Goal: Download file/media

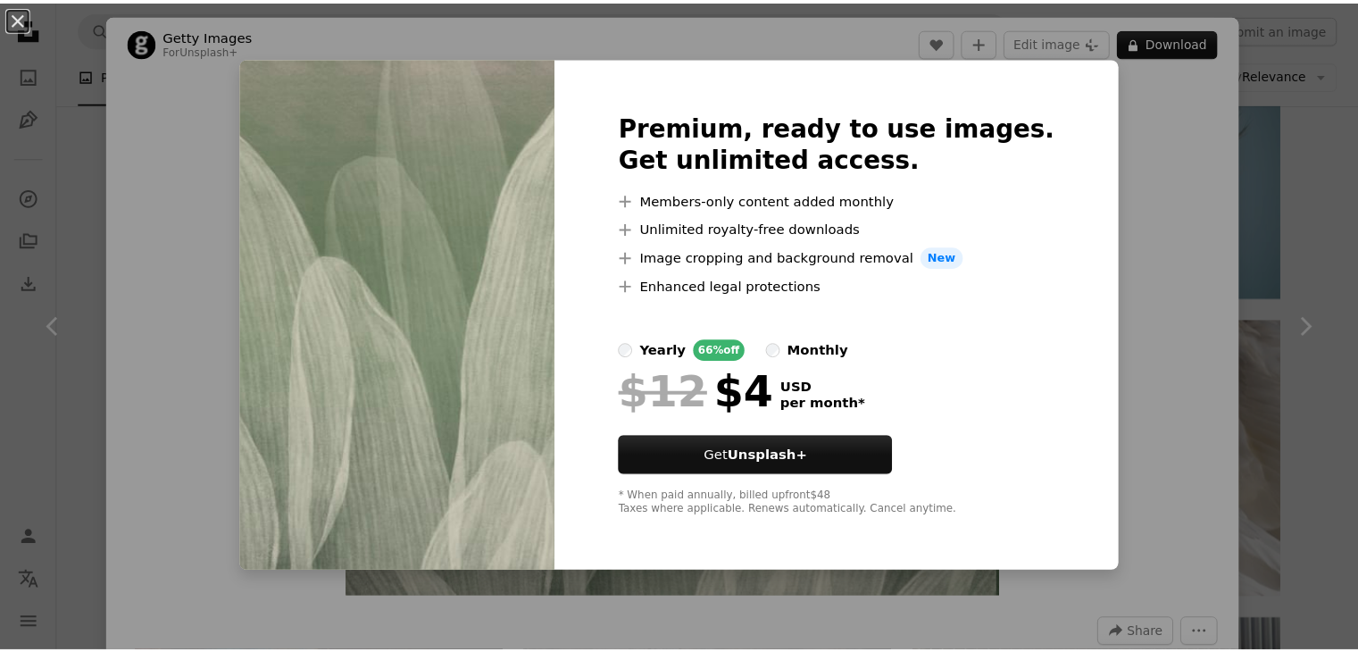
scroll to position [31728, 0]
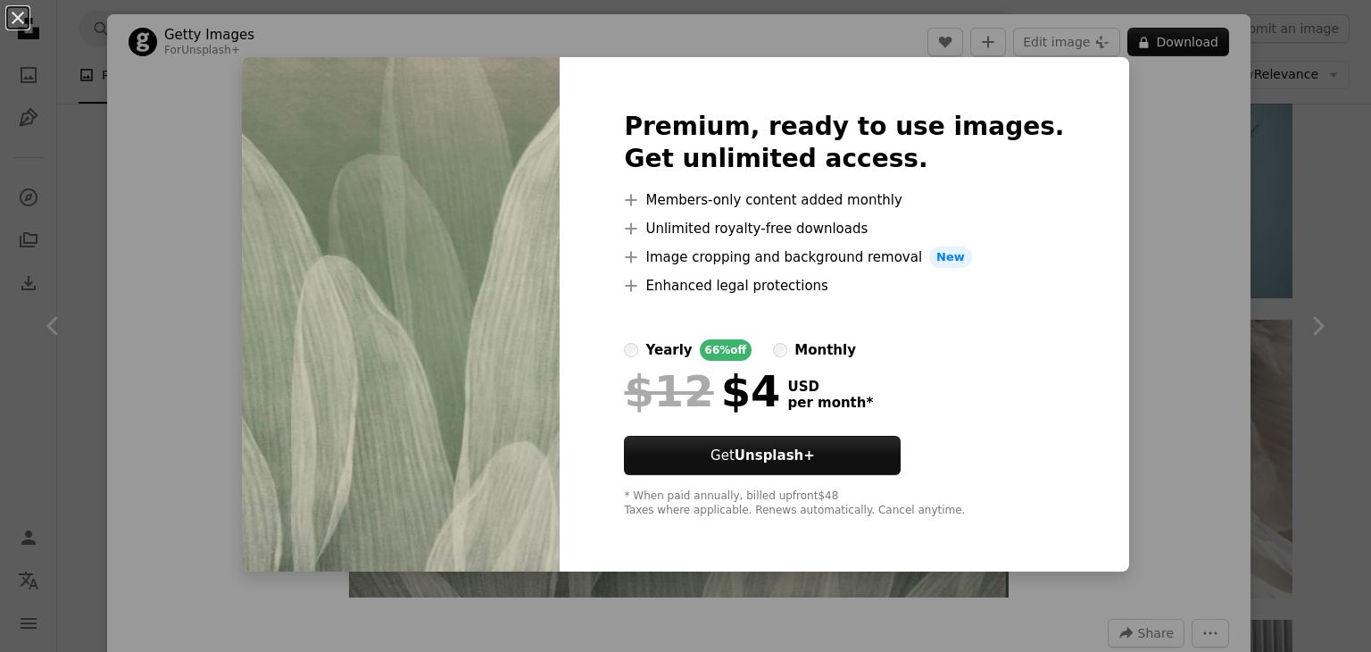
click at [1163, 374] on div "An X shape Premium, ready to use images. Get unlimited access. A plus sign Memb…" at bounding box center [685, 326] width 1371 height 652
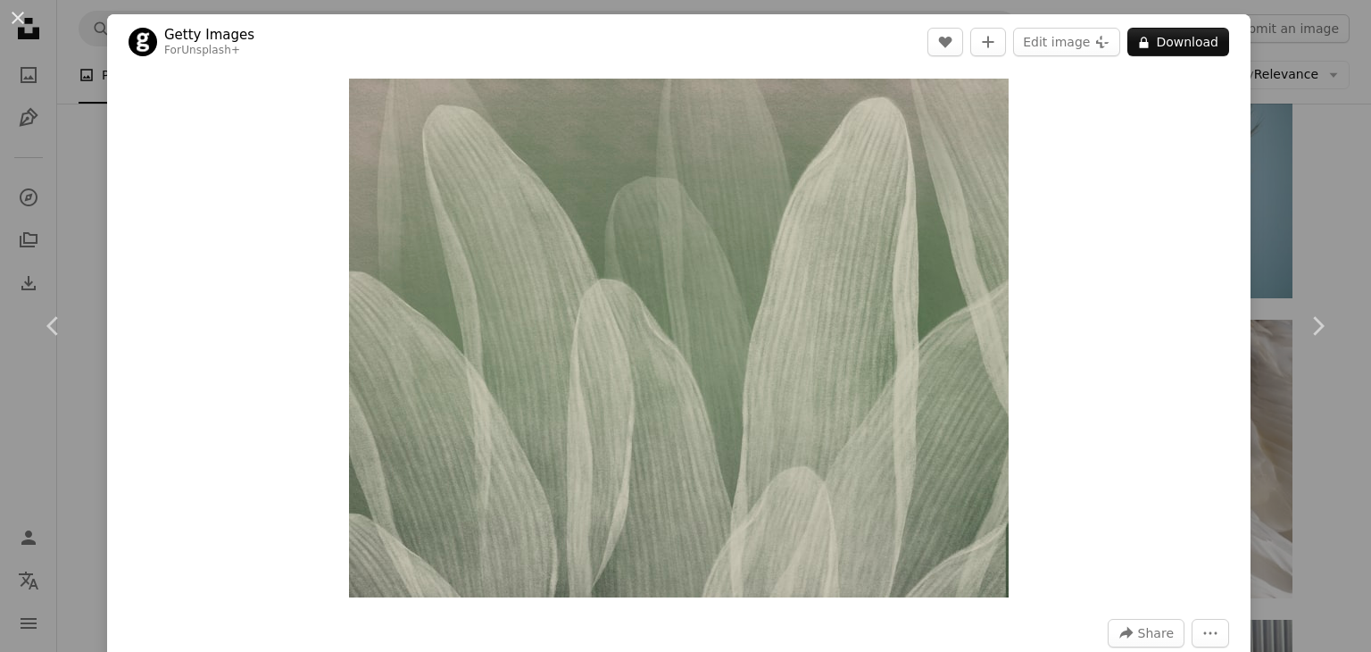
click at [1237, 303] on div "An X shape Chevron left Chevron right Getty Images For Unsplash+ A heart A plus…" at bounding box center [685, 326] width 1371 height 652
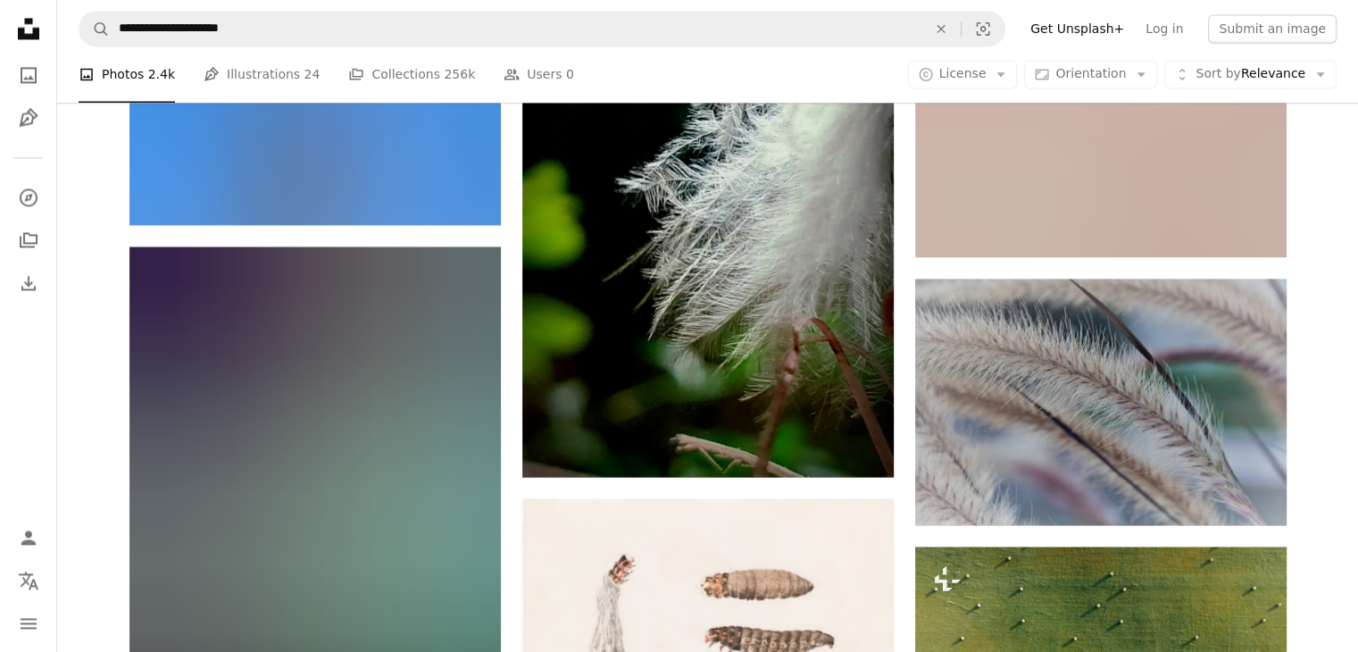
scroll to position [43503, 0]
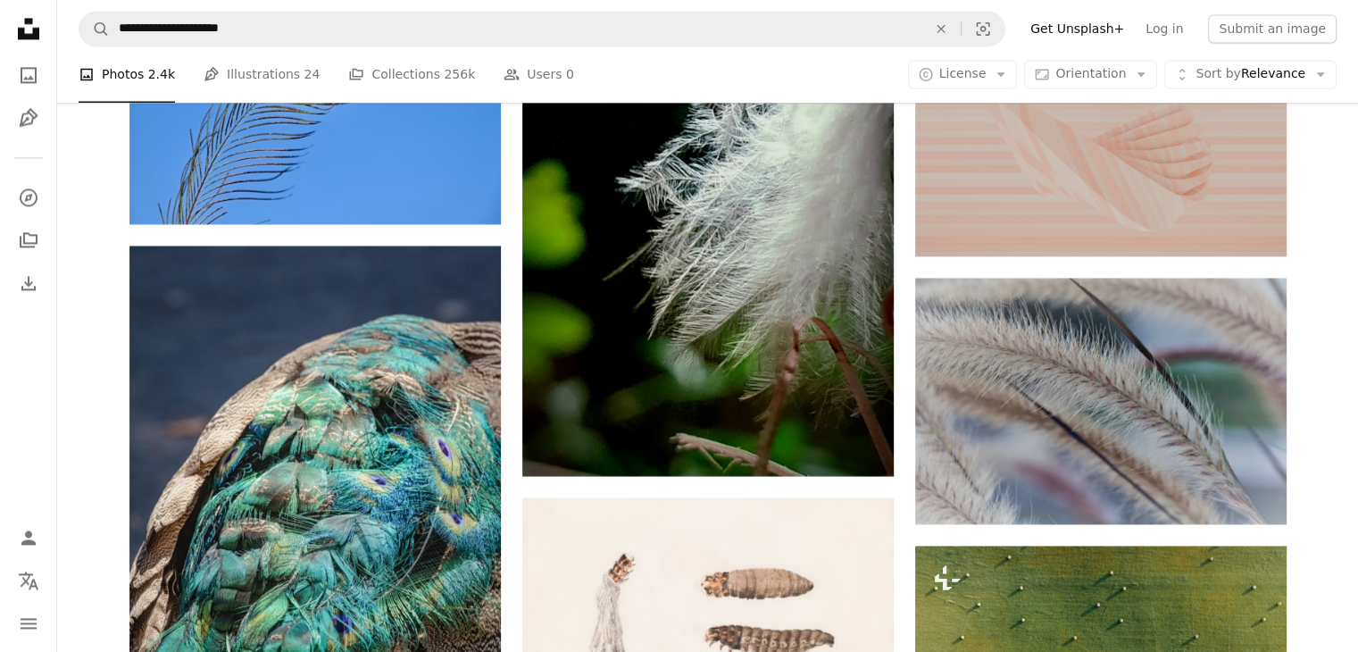
drag, startPoint x: 921, startPoint y: 378, endPoint x: 1318, endPoint y: 504, distance: 417.1
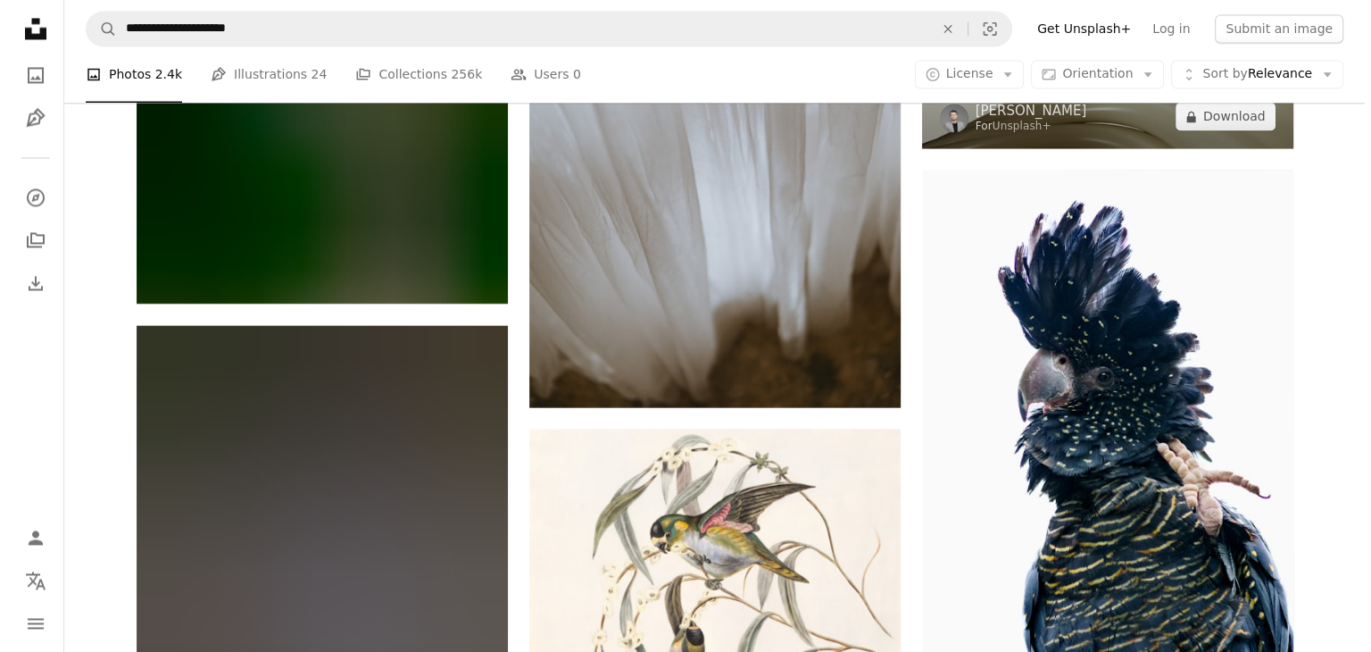
scroll to position [57306, 0]
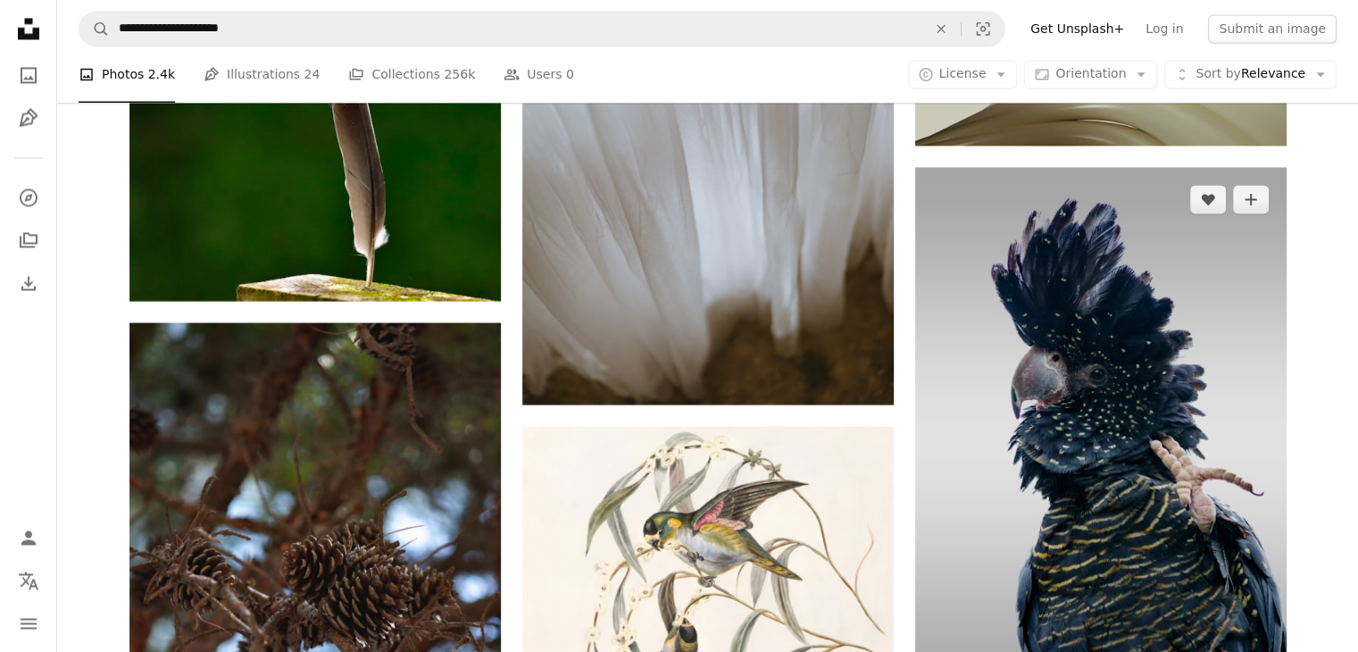
click at [1173, 488] on img at bounding box center [1100, 445] width 371 height 557
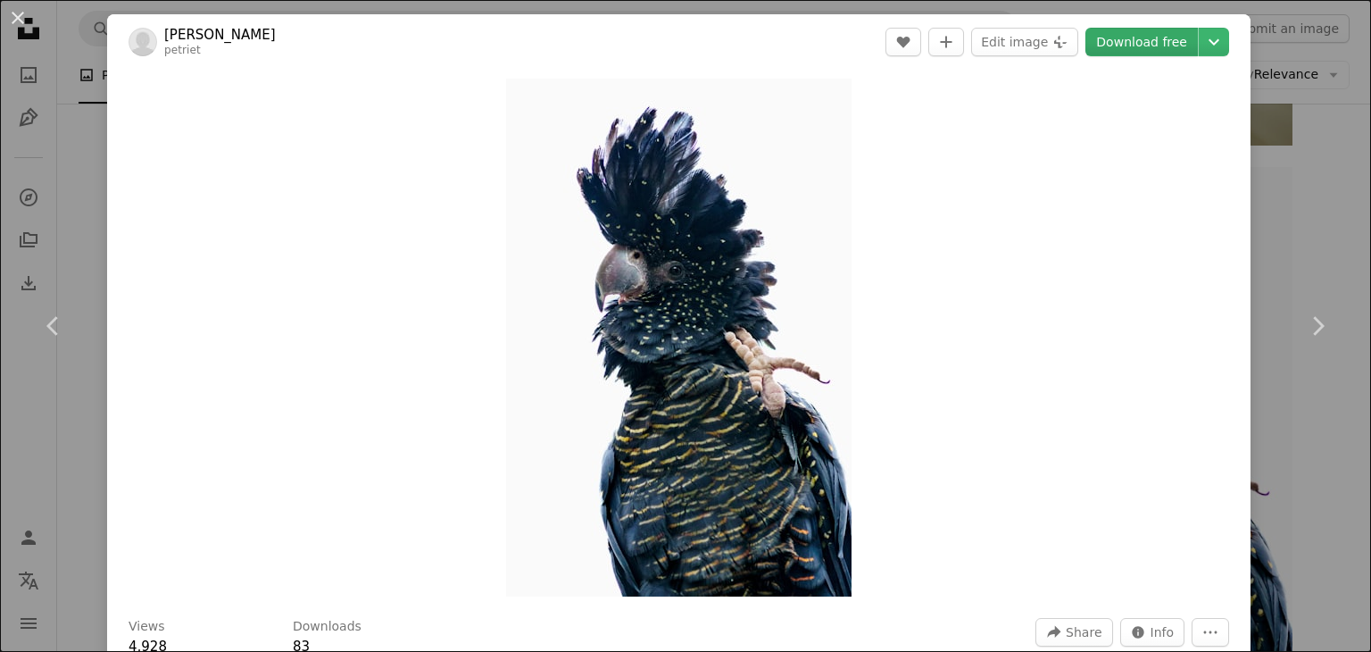
click at [1121, 41] on link "Download free" at bounding box center [1142, 42] width 112 height 29
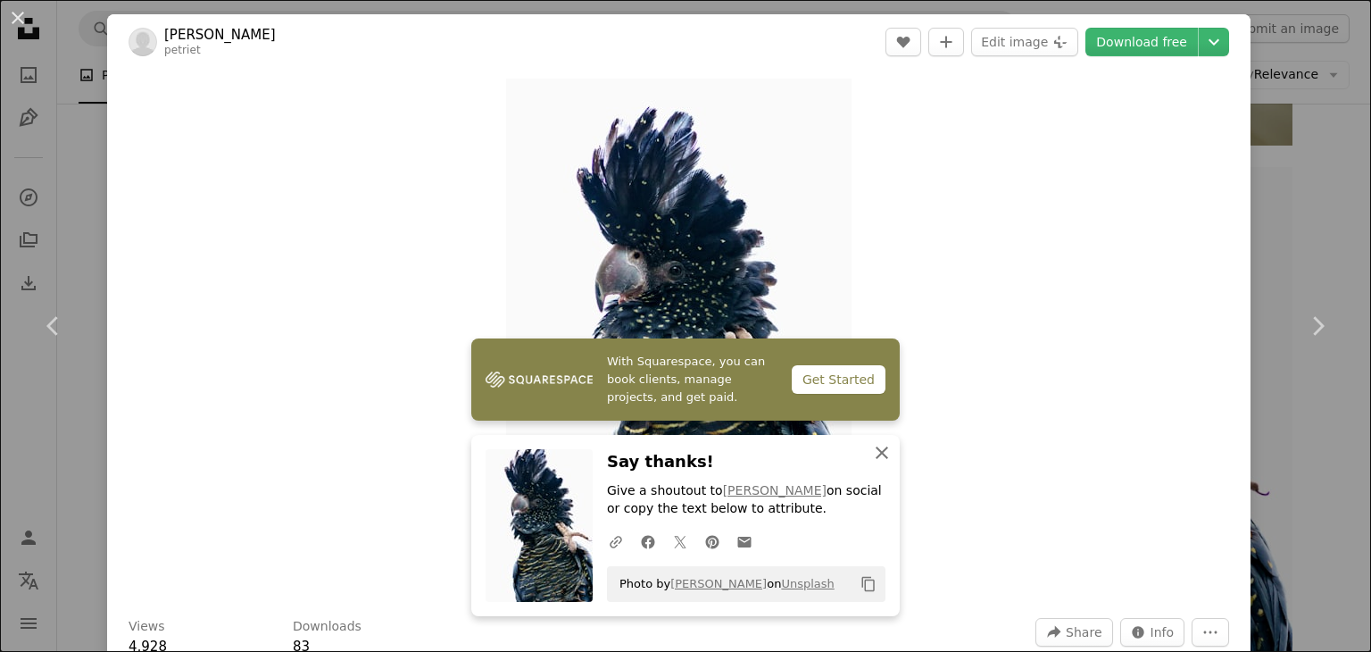
click at [871, 463] on button "An X shape Close" at bounding box center [882, 453] width 36 height 36
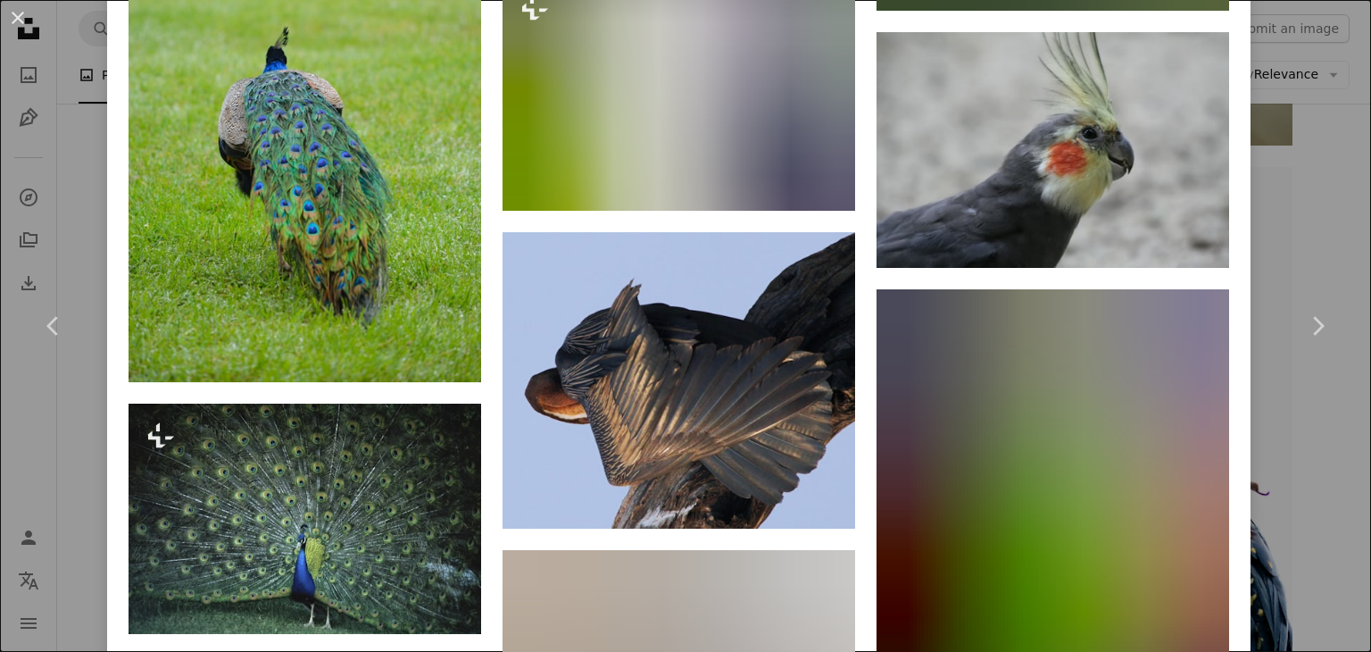
scroll to position [21062, 0]
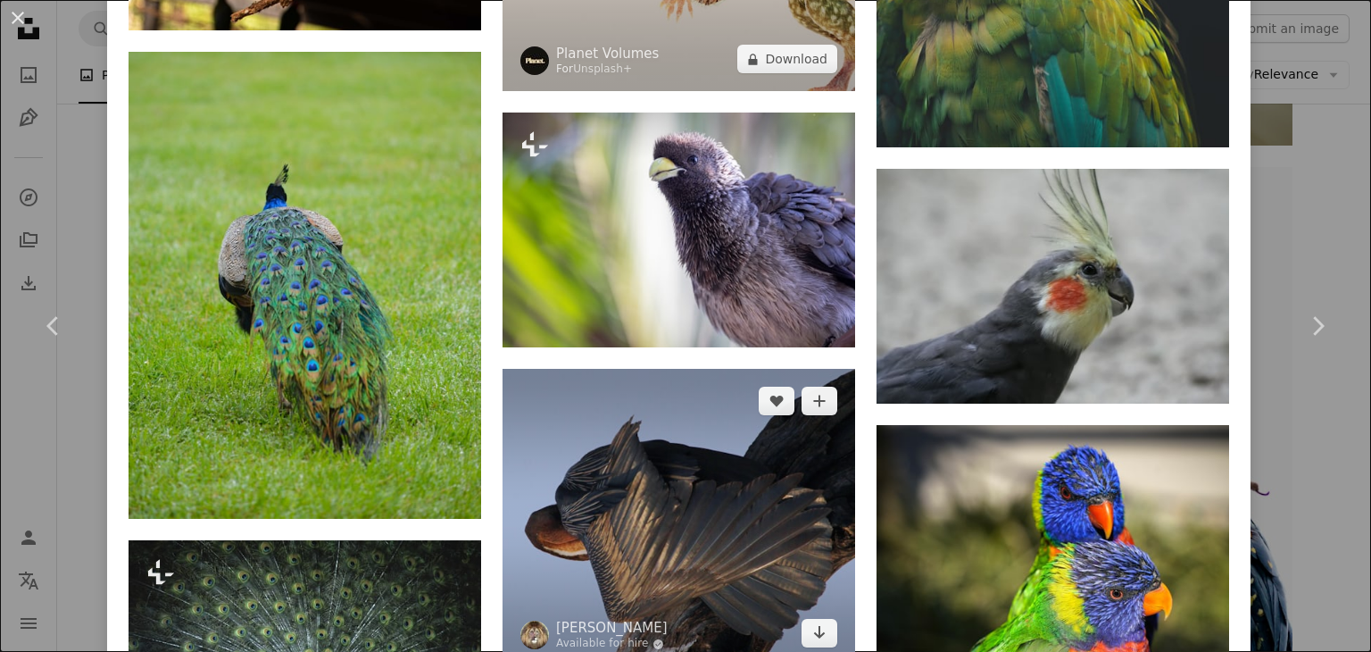
click at [707, 369] on img at bounding box center [679, 517] width 353 height 296
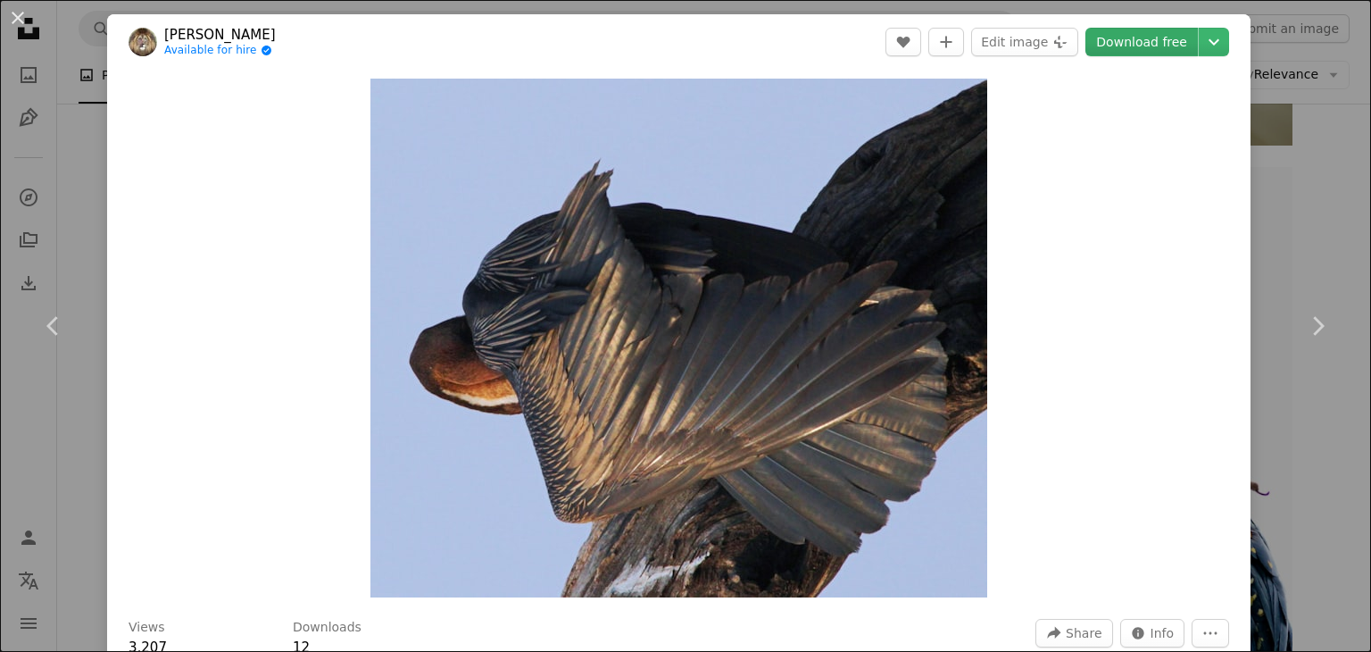
click at [1121, 48] on link "Download free" at bounding box center [1142, 42] width 112 height 29
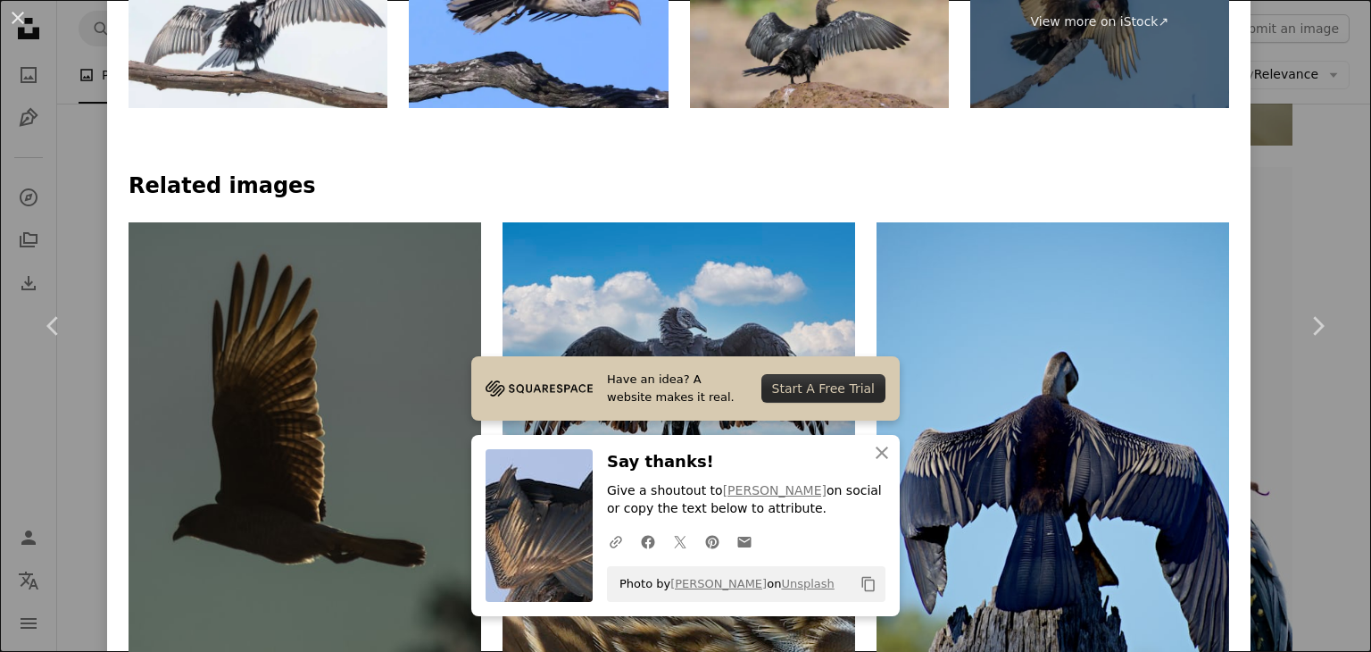
scroll to position [987, 0]
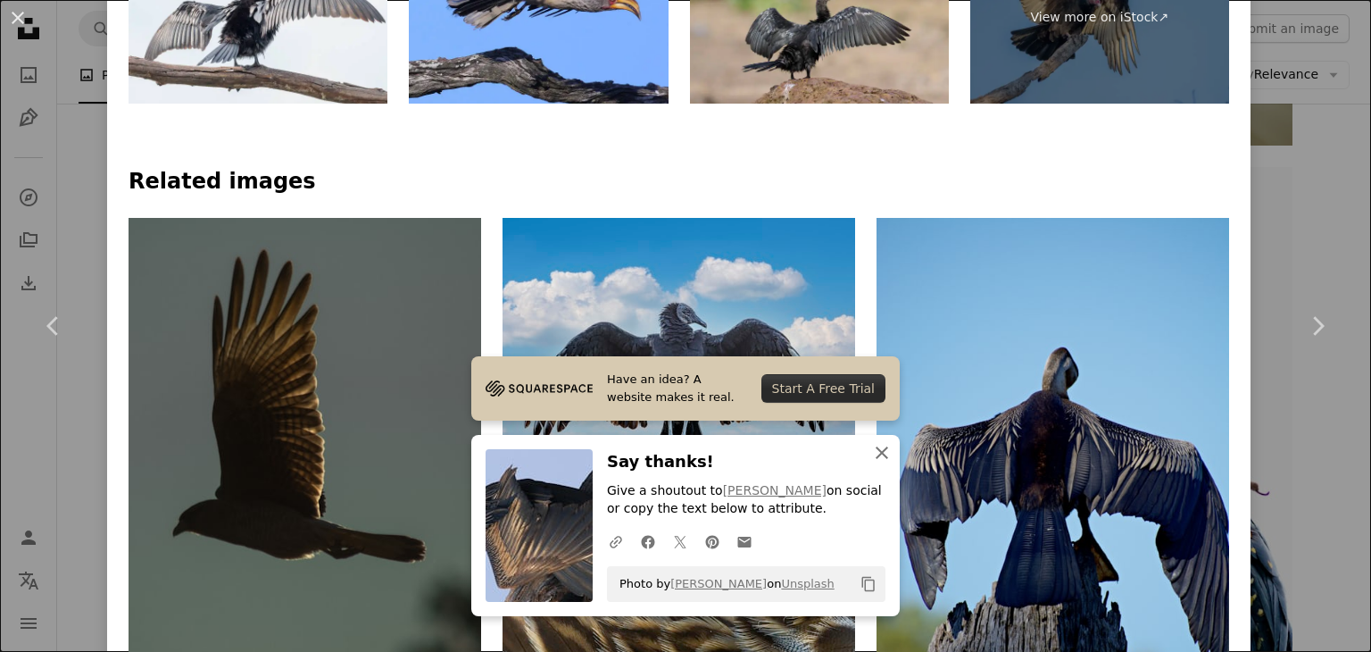
click at [886, 451] on button "An X shape Close" at bounding box center [882, 453] width 36 height 36
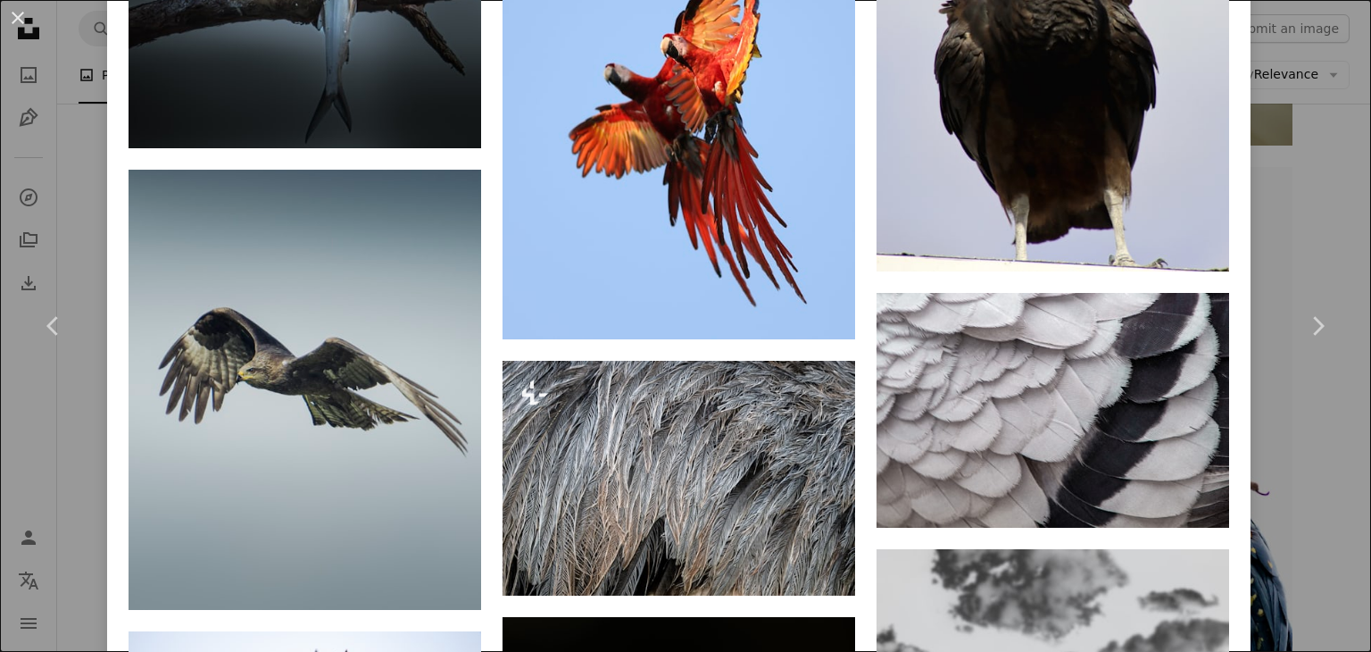
scroll to position [5467, 0]
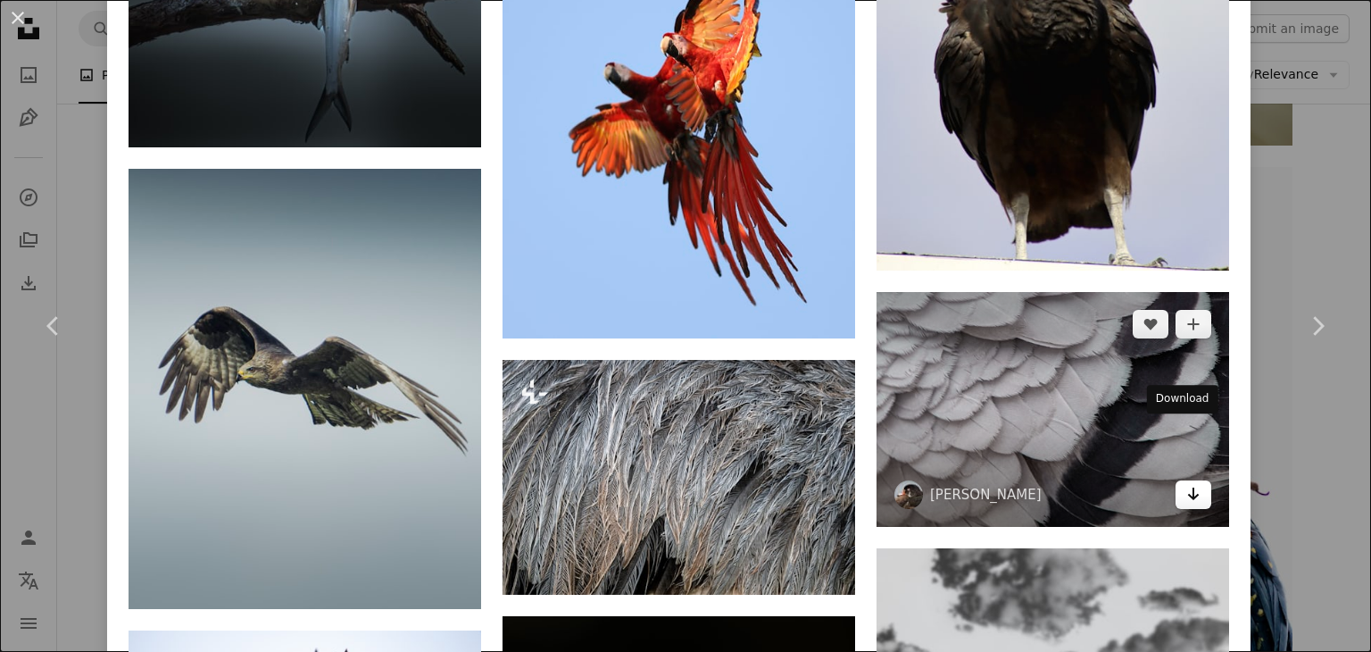
click at [1188, 487] on icon "Download" at bounding box center [1194, 493] width 12 height 12
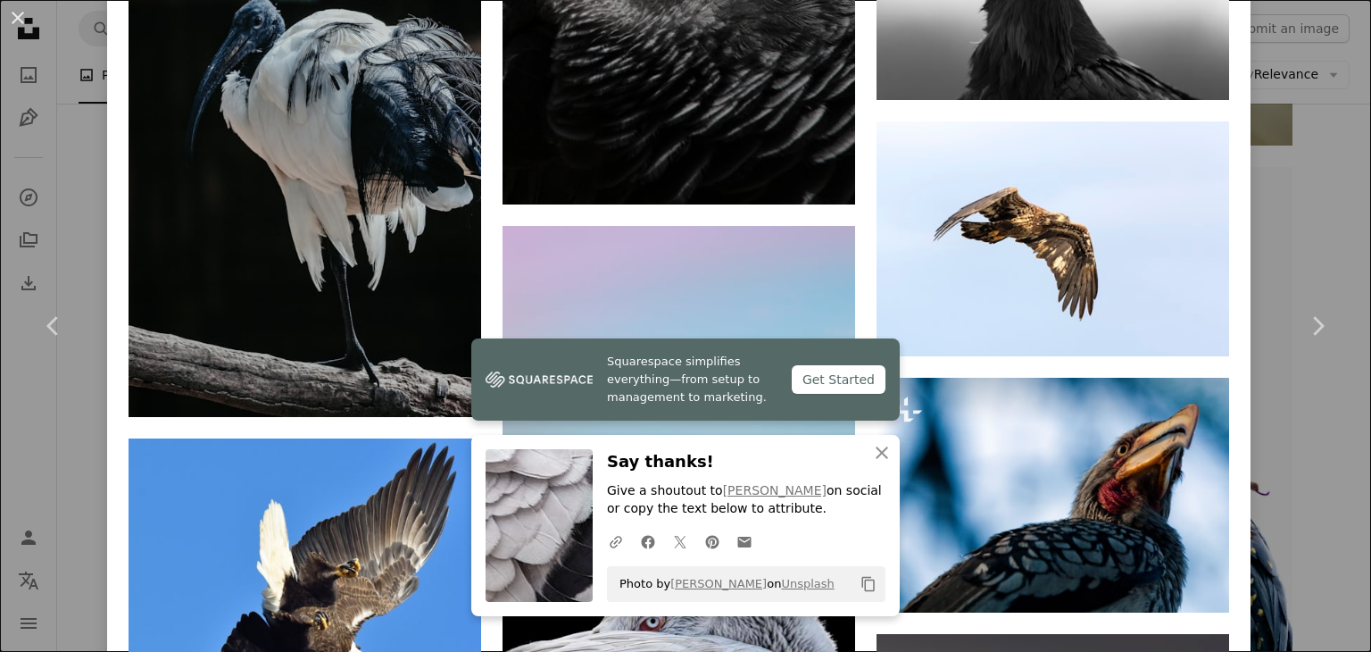
scroll to position [6408, 0]
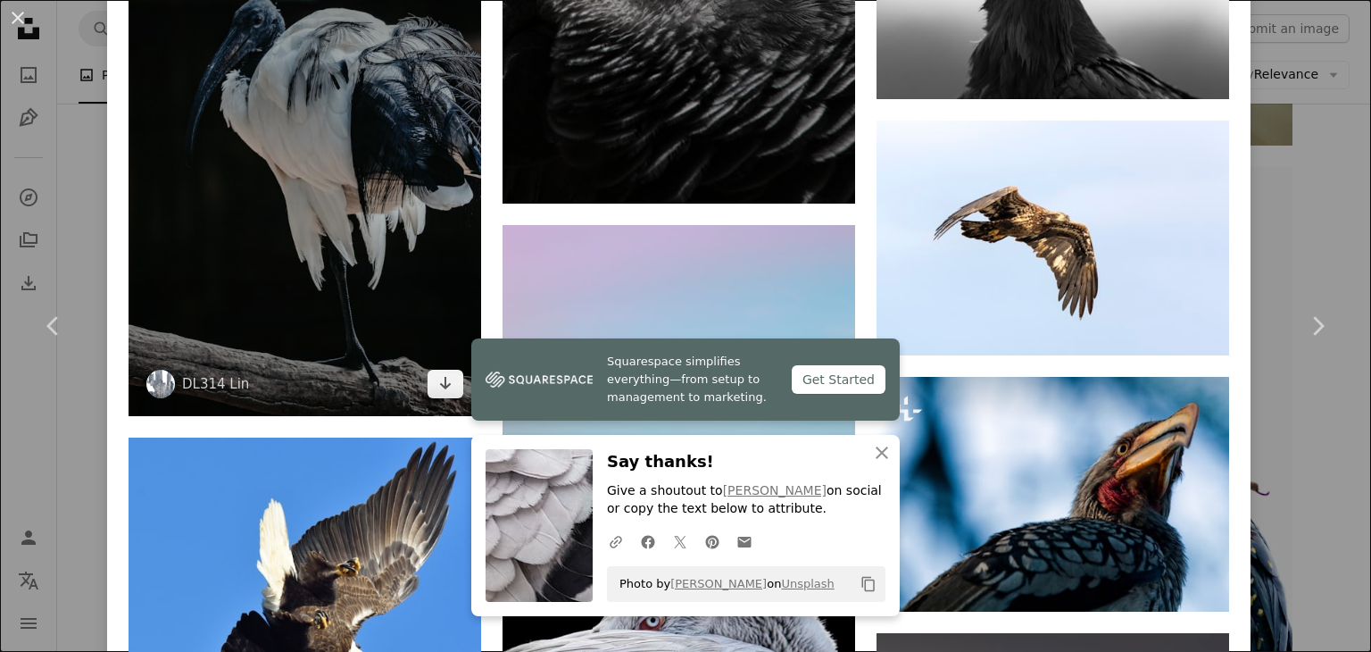
click at [367, 160] on img at bounding box center [305, 181] width 353 height 471
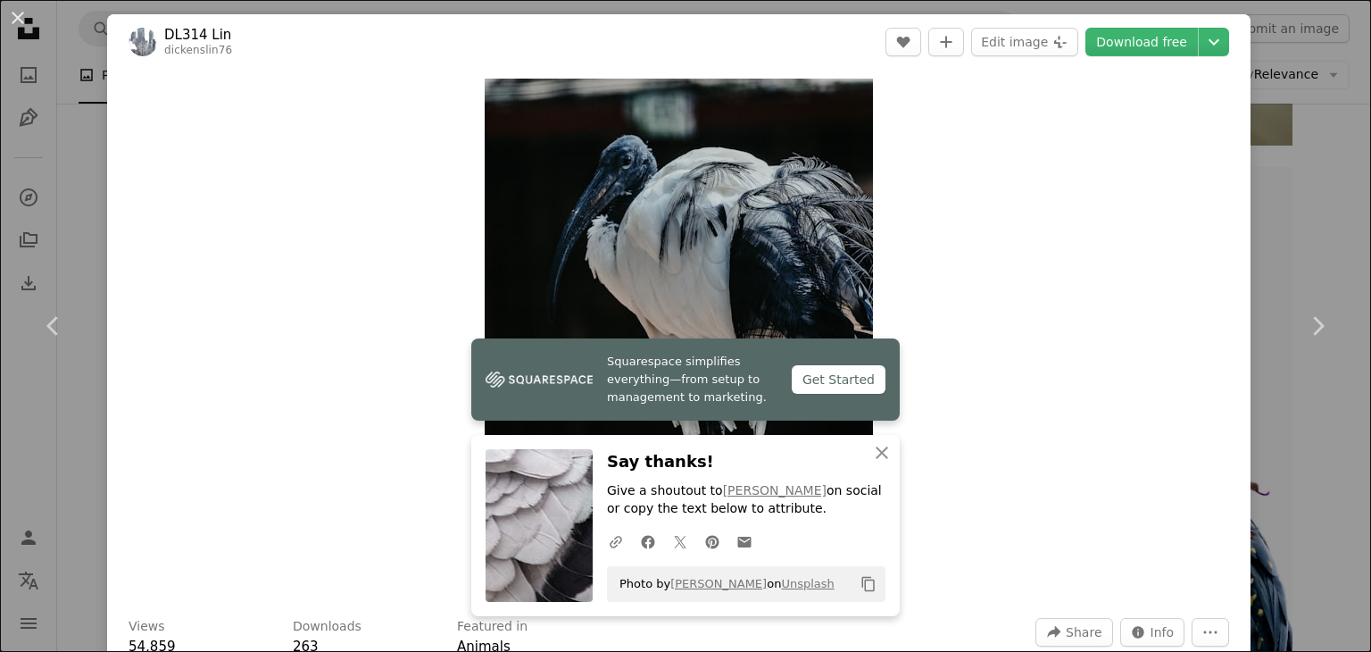
click at [1151, 44] on link "Download free" at bounding box center [1142, 42] width 112 height 29
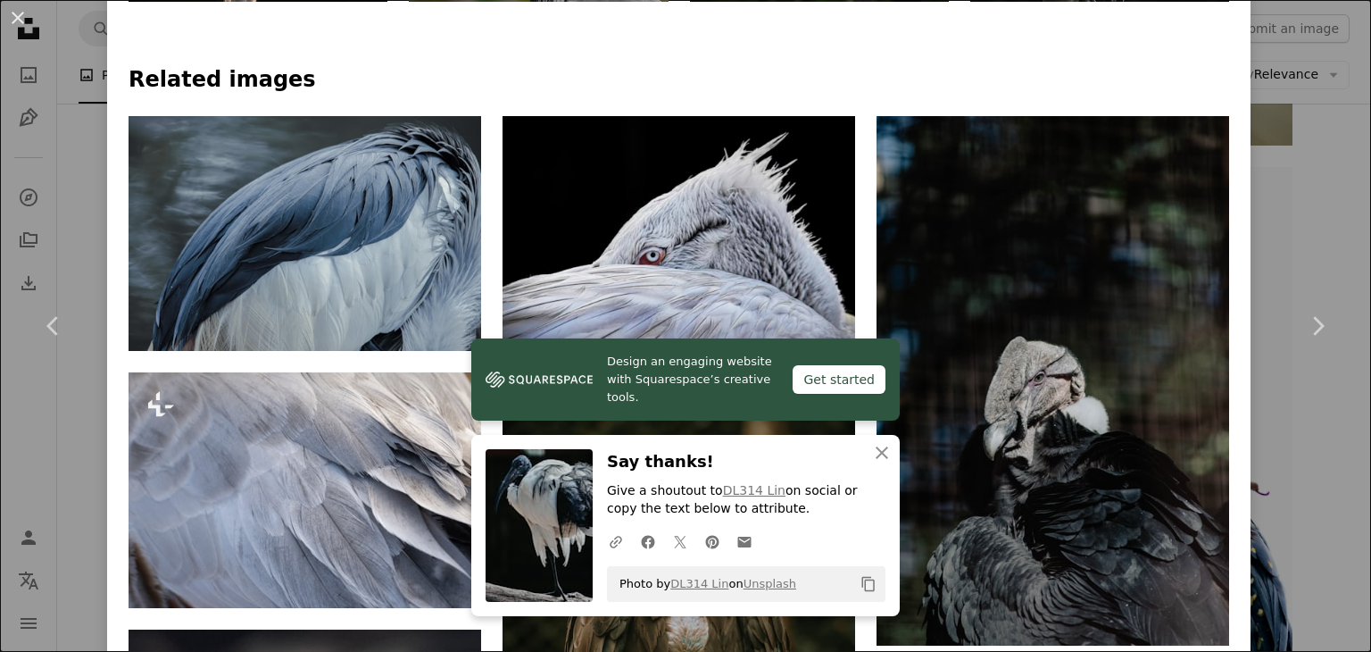
scroll to position [1089, 0]
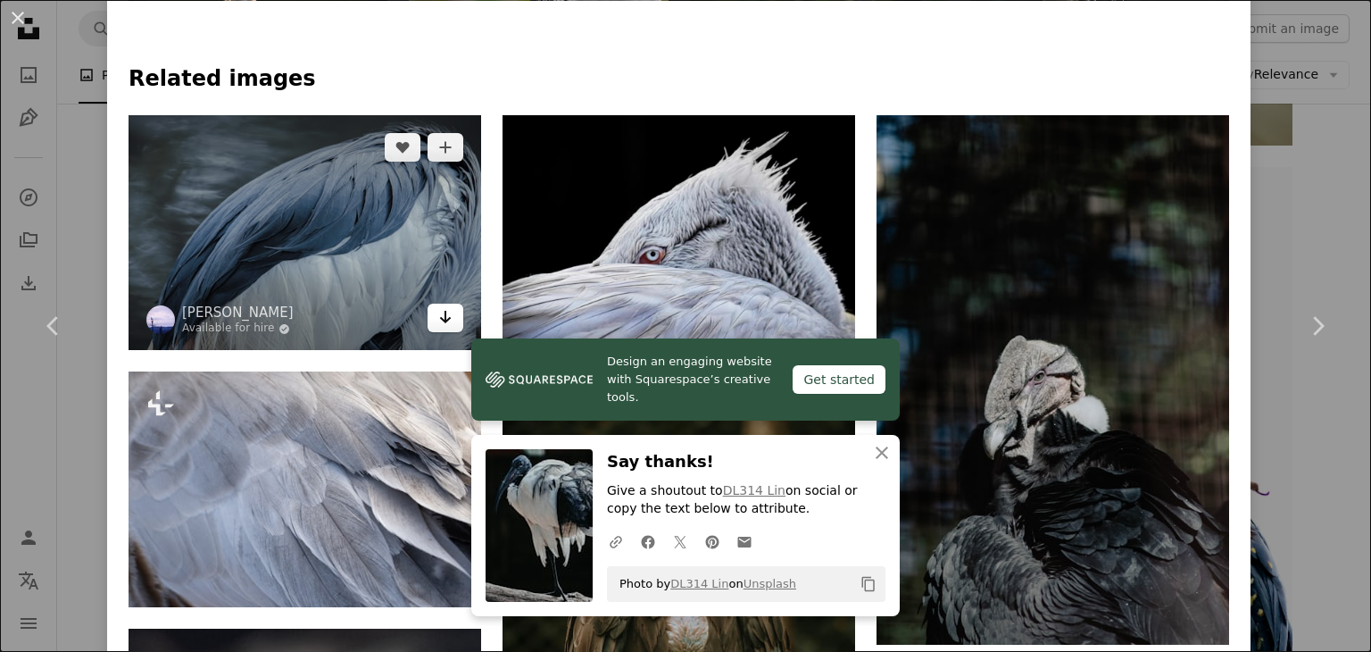
click at [438, 319] on icon "Arrow pointing down" at bounding box center [445, 316] width 14 height 21
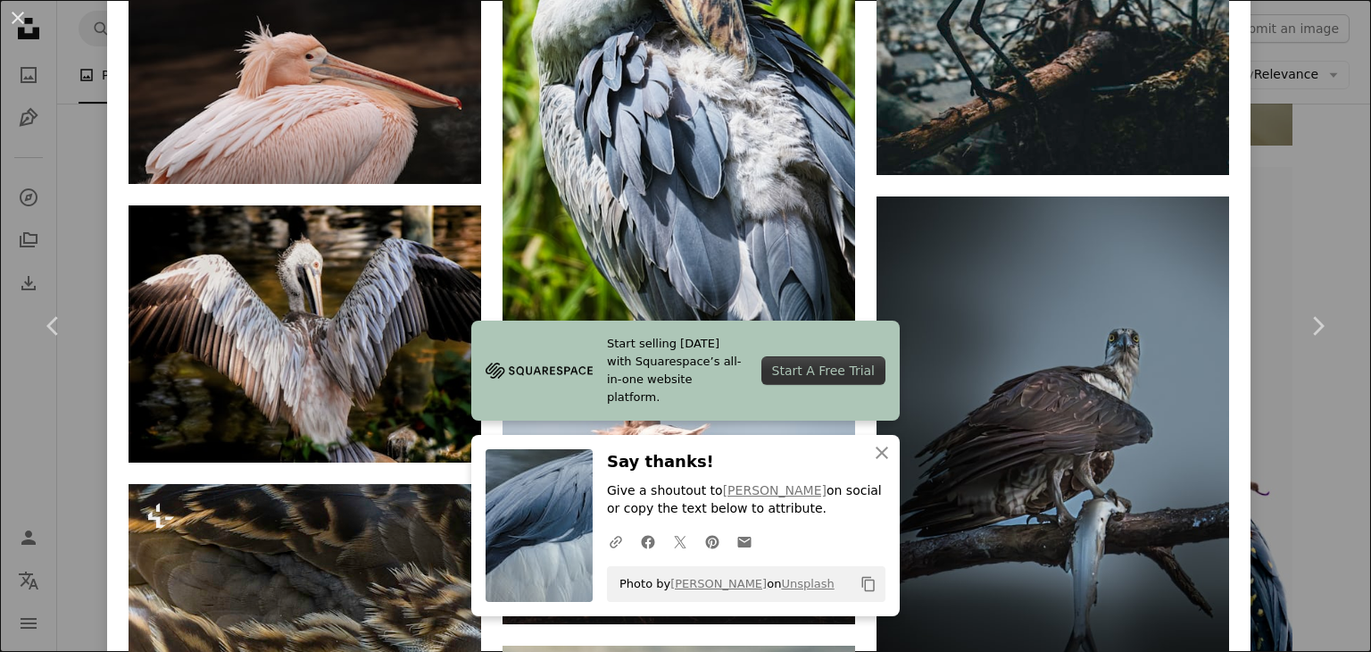
scroll to position [2661, 0]
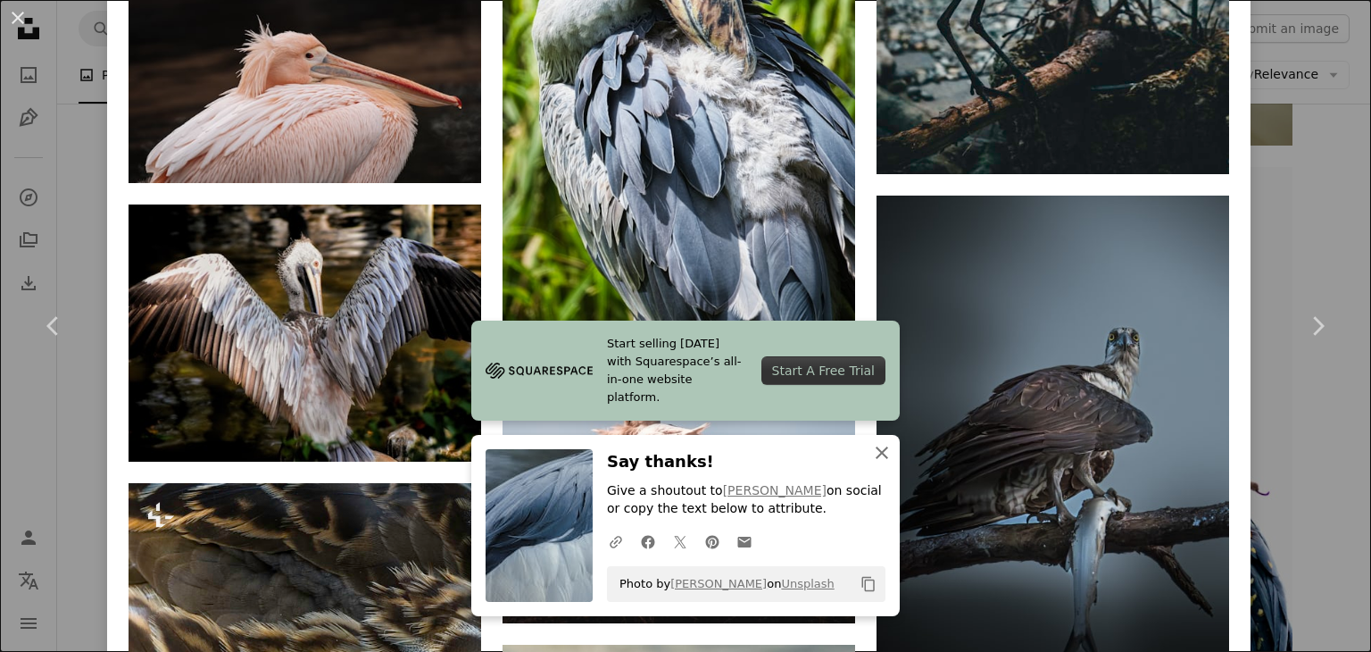
click at [873, 443] on icon "An X shape" at bounding box center [881, 452] width 21 height 21
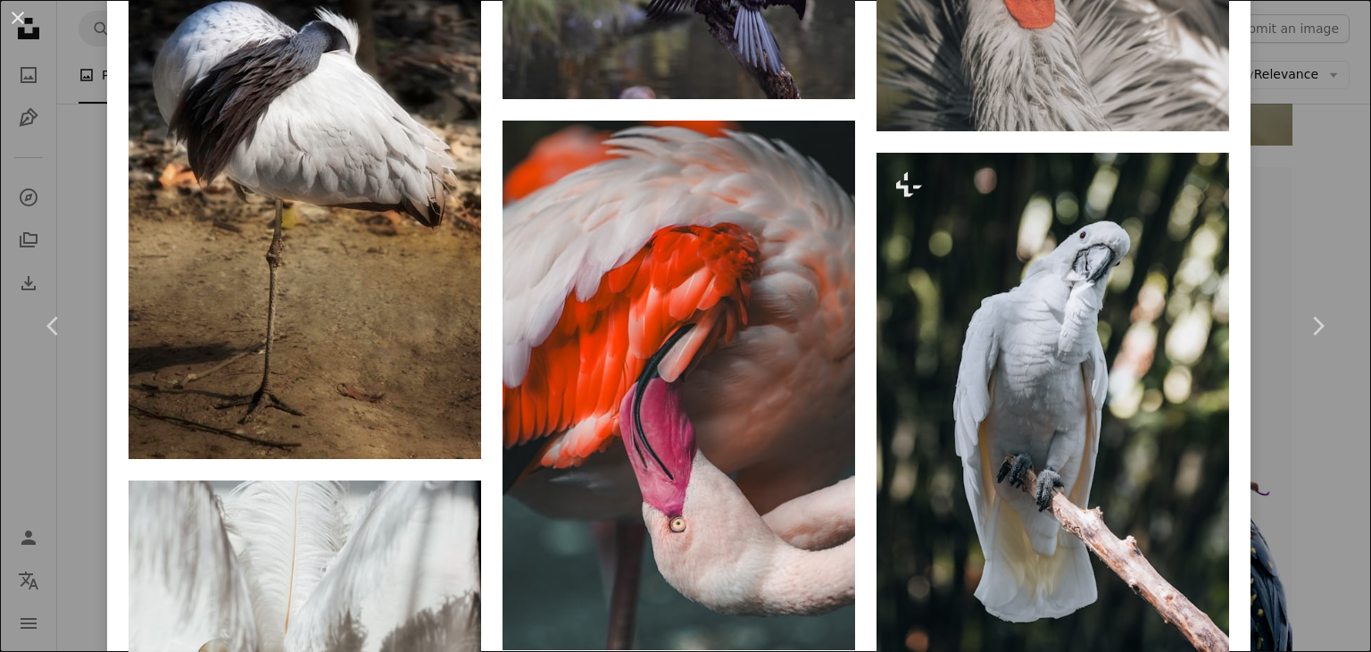
scroll to position [4586, 0]
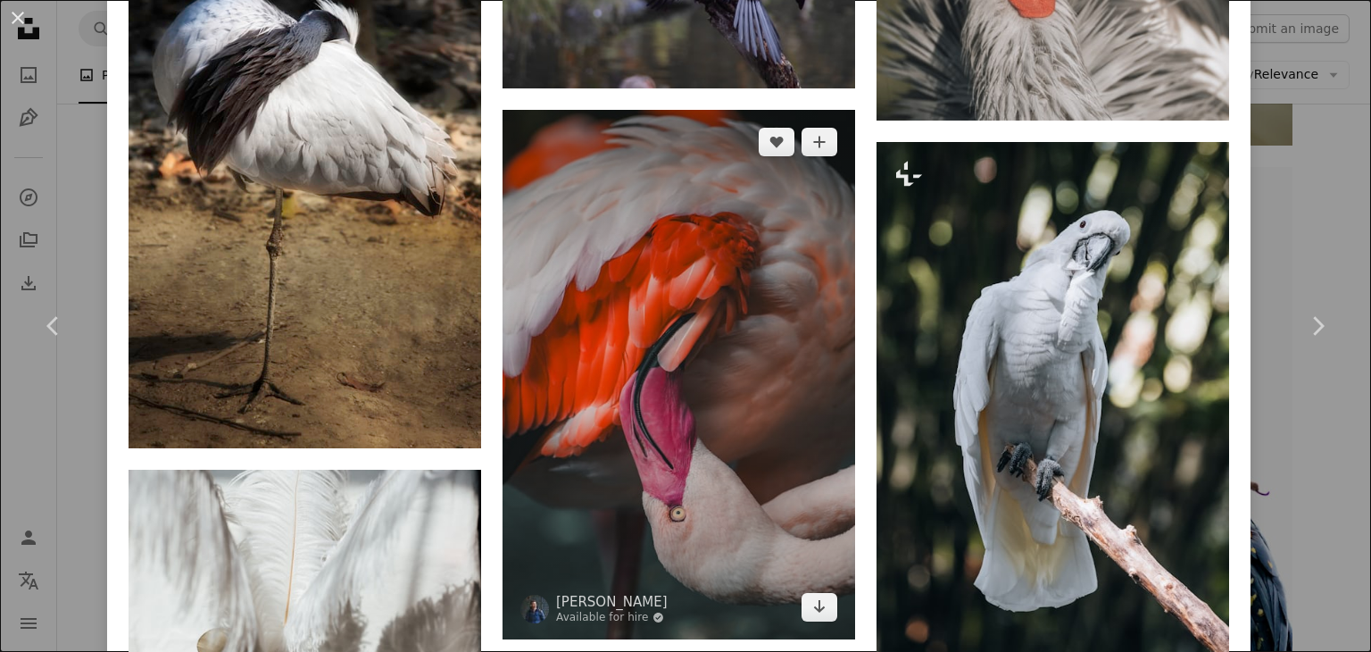
click at [729, 387] on img at bounding box center [679, 374] width 353 height 529
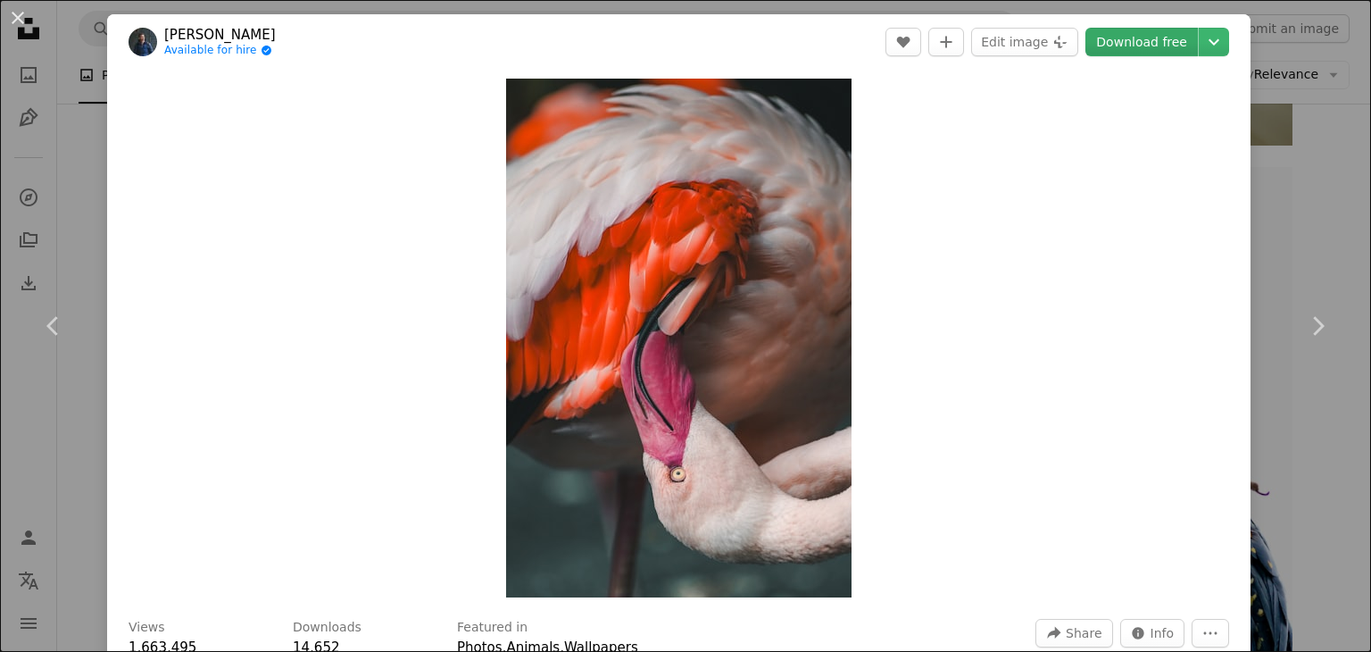
click at [1140, 52] on link "Download free" at bounding box center [1142, 42] width 112 height 29
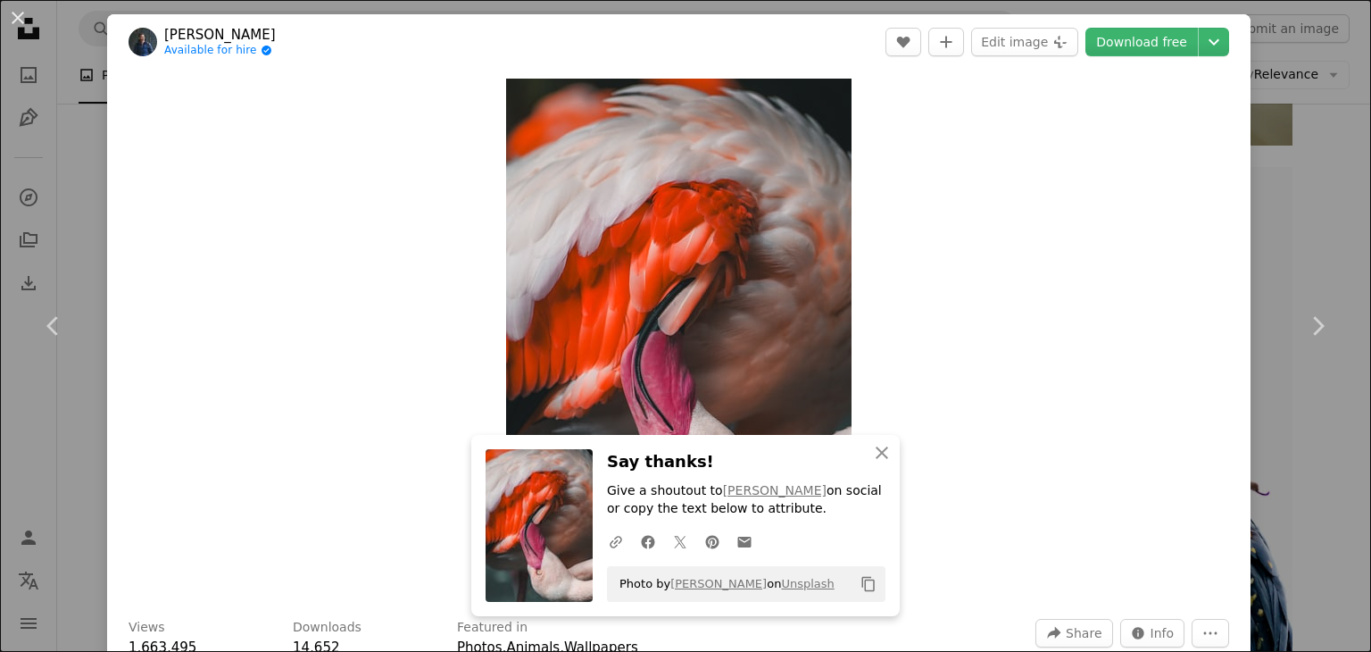
click at [898, 277] on div "Zoom in" at bounding box center [679, 338] width 1144 height 537
click at [876, 443] on icon "An X shape" at bounding box center [881, 452] width 21 height 21
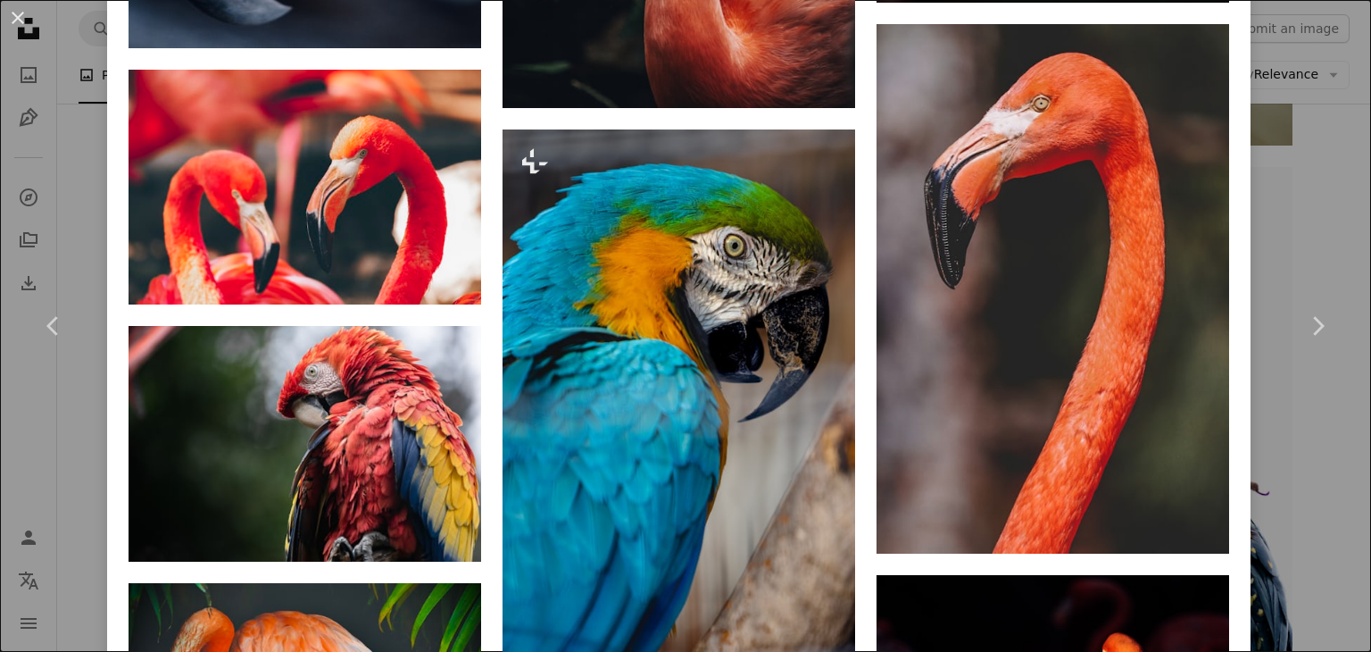
scroll to position [4833, 0]
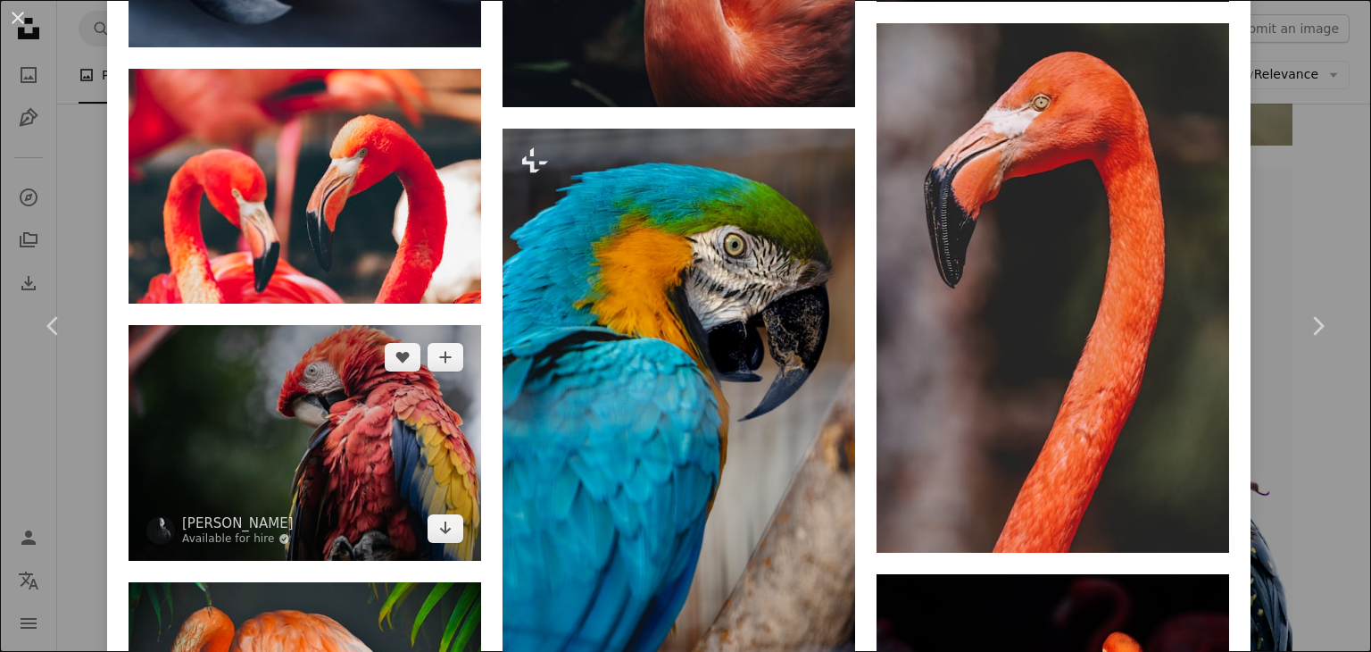
click at [332, 387] on img at bounding box center [305, 442] width 353 height 235
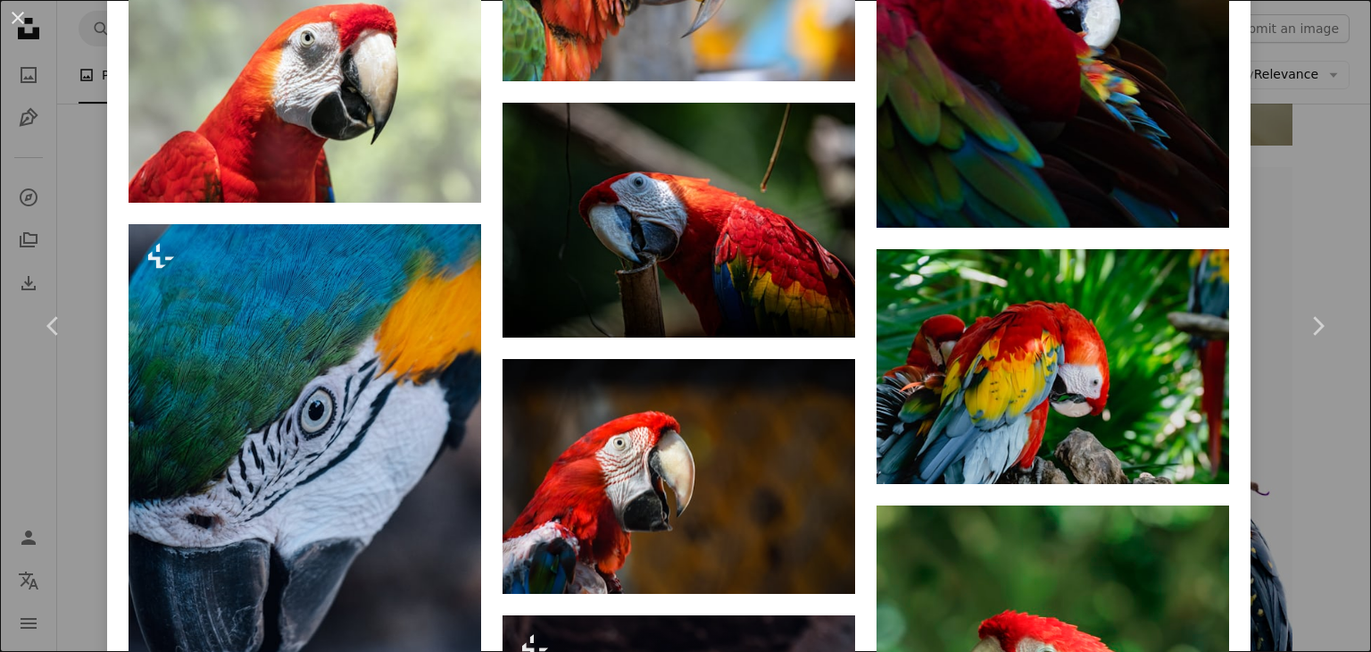
scroll to position [4213, 0]
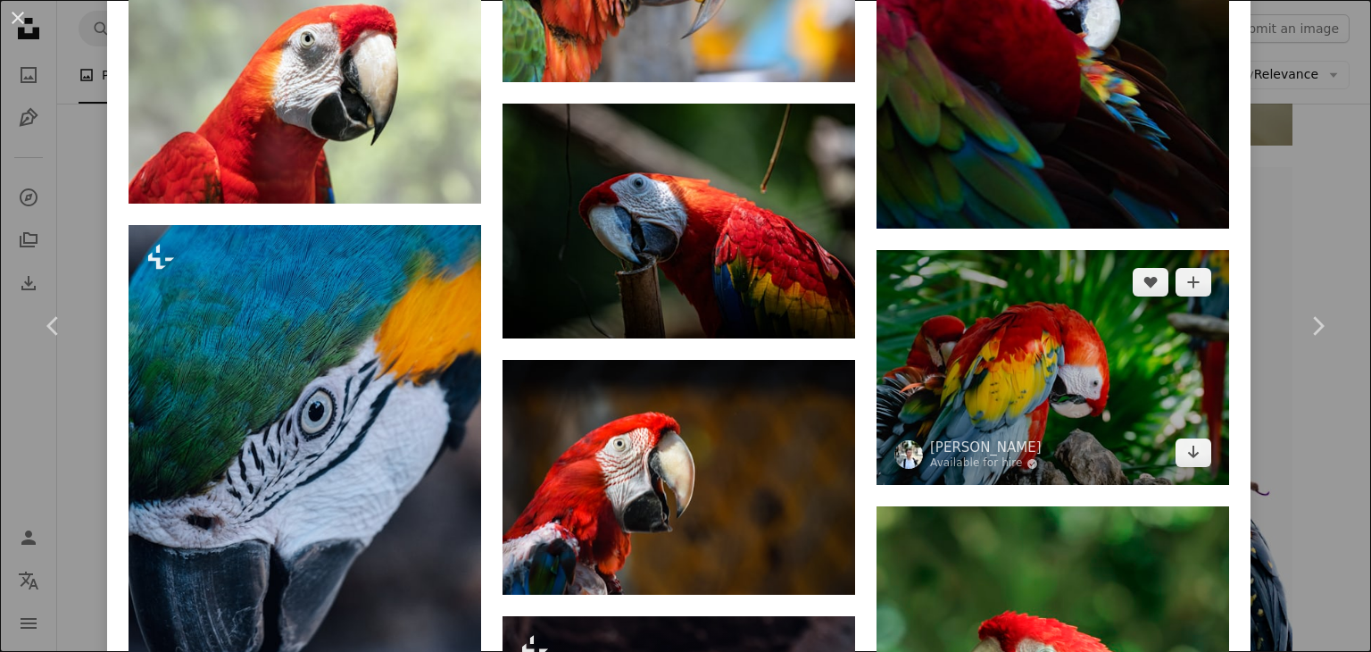
click at [1097, 316] on img at bounding box center [1053, 367] width 353 height 235
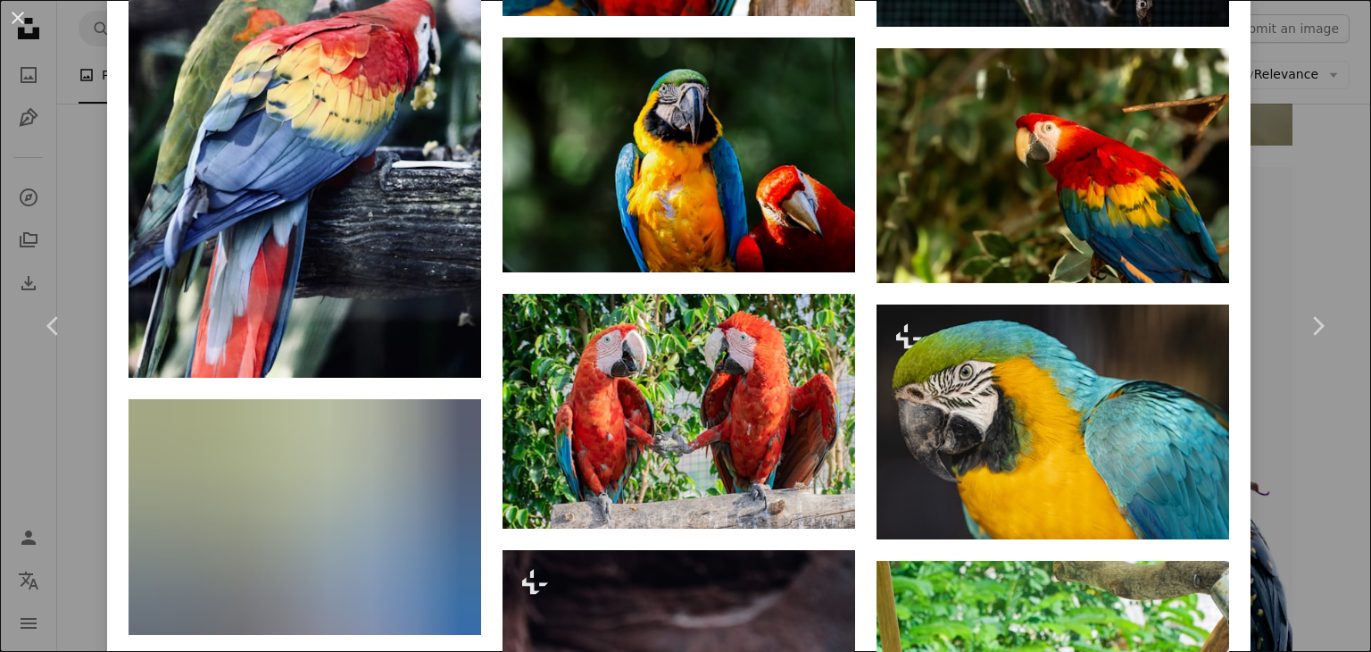
scroll to position [6046, 0]
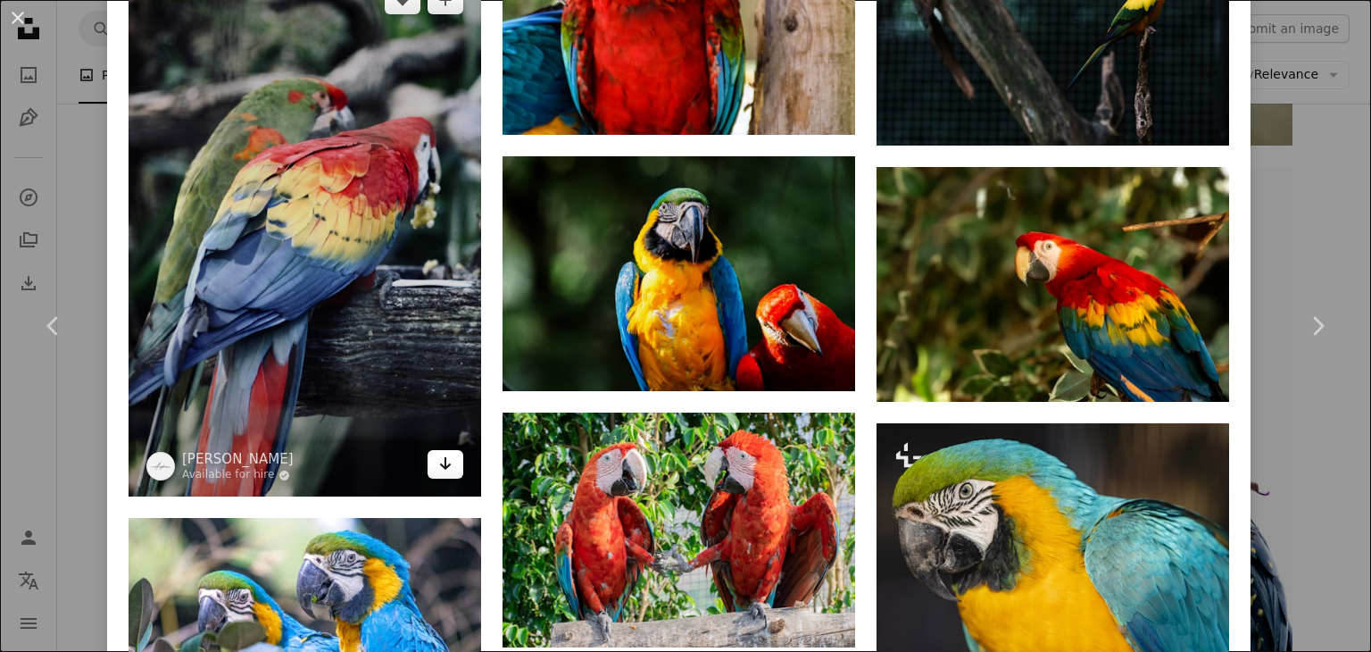
click at [431, 450] on link "Arrow pointing down" at bounding box center [446, 464] width 36 height 29
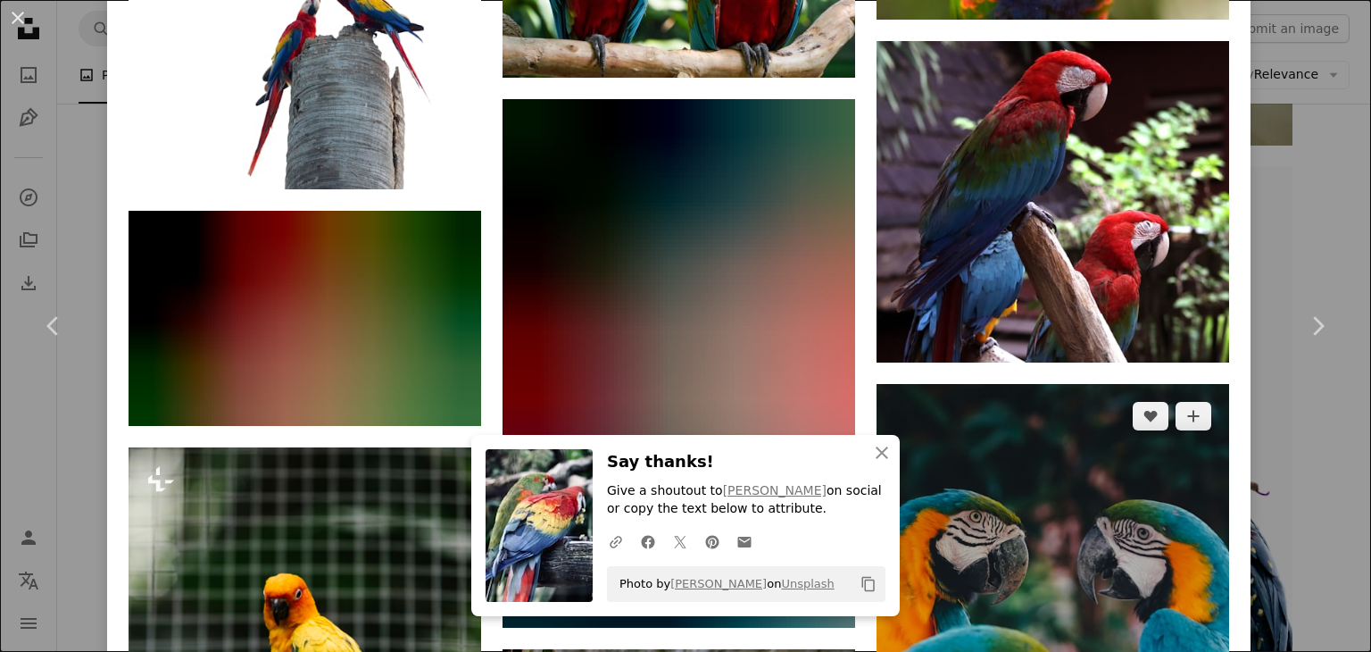
scroll to position [7936, 0]
